Goal: Transaction & Acquisition: Purchase product/service

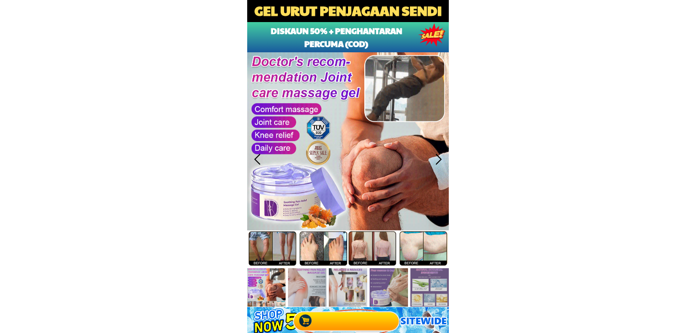
type input "Aslina"
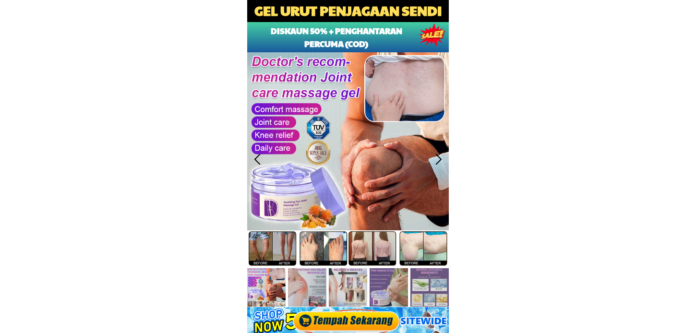
type input "0133462086"
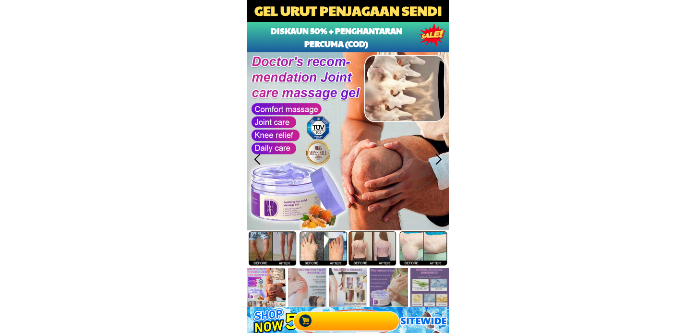
type input "No [GEOGRAPHIC_DATA]"
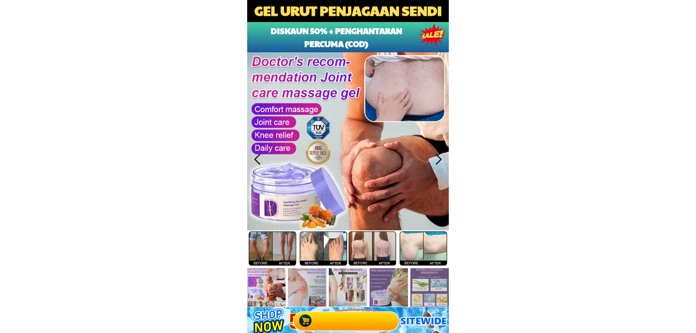
click at [351, 332] on div at bounding box center [348, 320] width 112 height 26
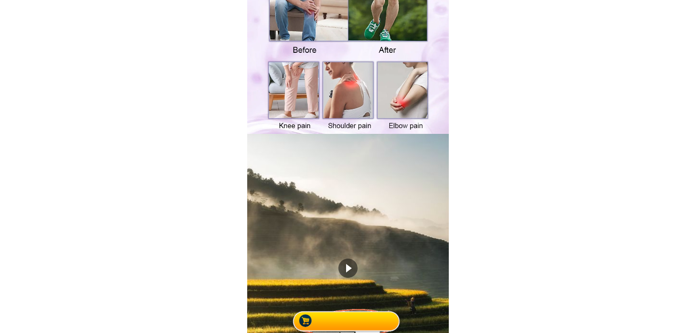
click at [351, 322] on div at bounding box center [348, 320] width 112 height 26
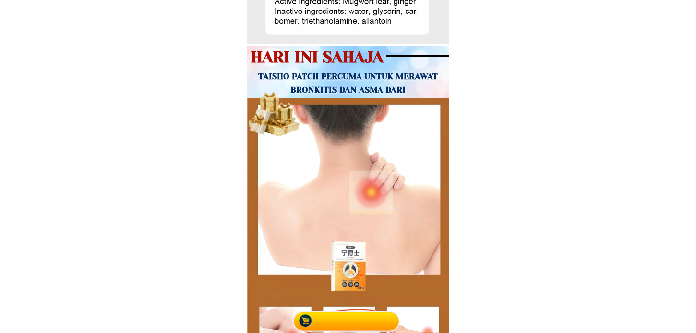
scroll to position [5864, 0]
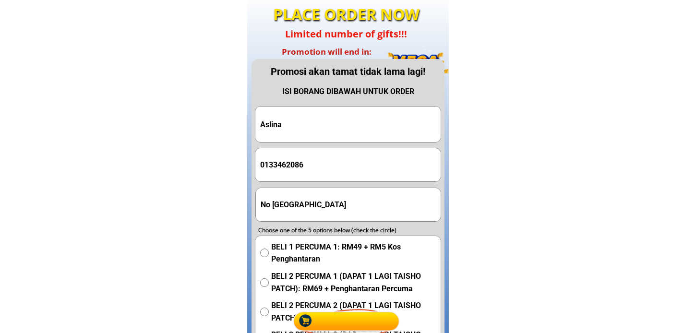
click at [318, 128] on input "Aslina" at bounding box center [348, 125] width 181 height 36
paste input "[PERSON_NAME]"
type input "[PERSON_NAME]"
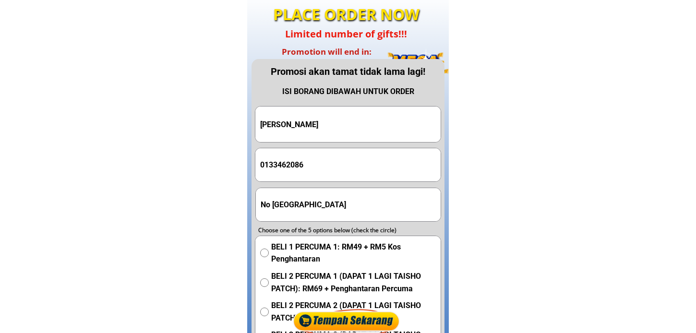
click at [313, 169] on input "0133462086" at bounding box center [348, 164] width 181 height 33
paste input "[PHONE_NUMBER]"
click at [284, 166] on input "[PHONE_NUMBER]" at bounding box center [348, 164] width 181 height 33
click at [295, 169] on input "60 13418 1626" at bounding box center [348, 164] width 181 height 33
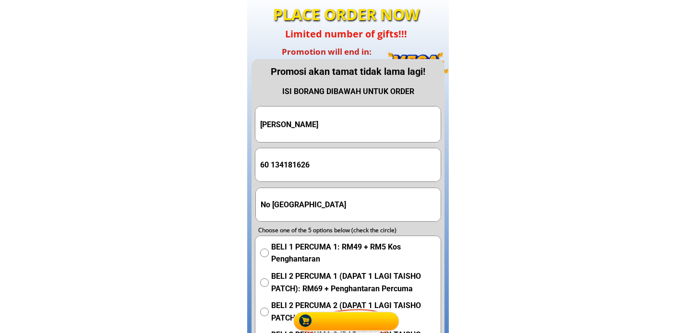
click at [272, 166] on input "60 134181626" at bounding box center [348, 164] width 181 height 33
click at [263, 166] on input "60134181626" at bounding box center [348, 164] width 181 height 33
type input "0134181626"
click at [325, 213] on input "No [GEOGRAPHIC_DATA]" at bounding box center [348, 204] width 181 height 33
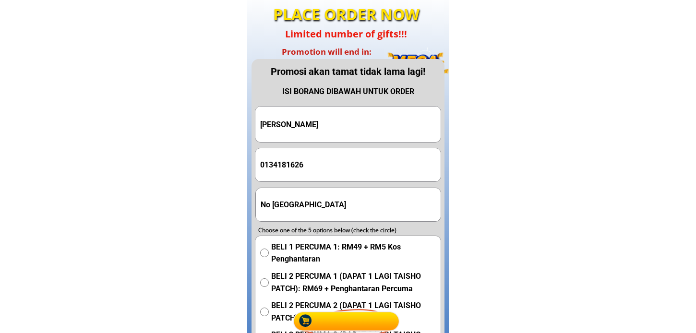
click at [325, 213] on input "No [GEOGRAPHIC_DATA]" at bounding box center [348, 204] width 181 height 33
paste input "[STREET_ADDRESS]"
type input "[STREET_ADDRESS]"
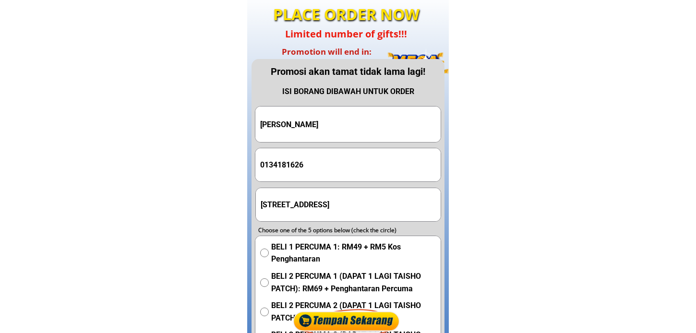
click at [279, 269] on div "BELI 1 PERCUMA 1: RM49 + RM5 Kos Penghantaran BELI 2 PERCUMA 1 (DAPAT 1 LAGI TA…" at bounding box center [348, 314] width 176 height 147
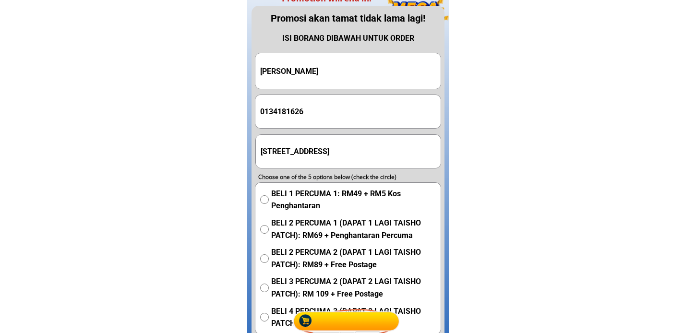
click at [317, 226] on span "BELI 2 PERCUMA 1 (DAPAT 1 LAGI TAISHO PATCH): RM69 + Penghantaran Percuma" at bounding box center [353, 229] width 165 height 24
radio input "true"
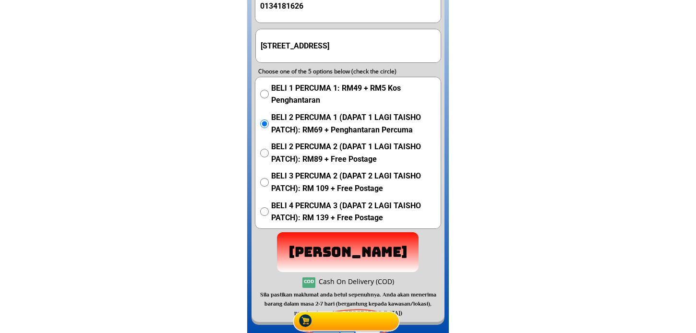
scroll to position [6024, 0]
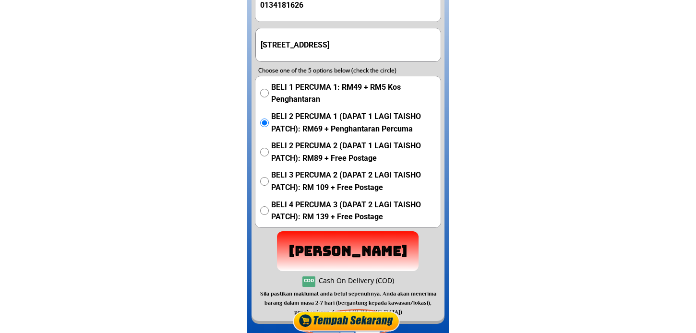
click at [337, 242] on p "[PERSON_NAME]" at bounding box center [348, 251] width 148 height 42
